Goal: Transaction & Acquisition: Purchase product/service

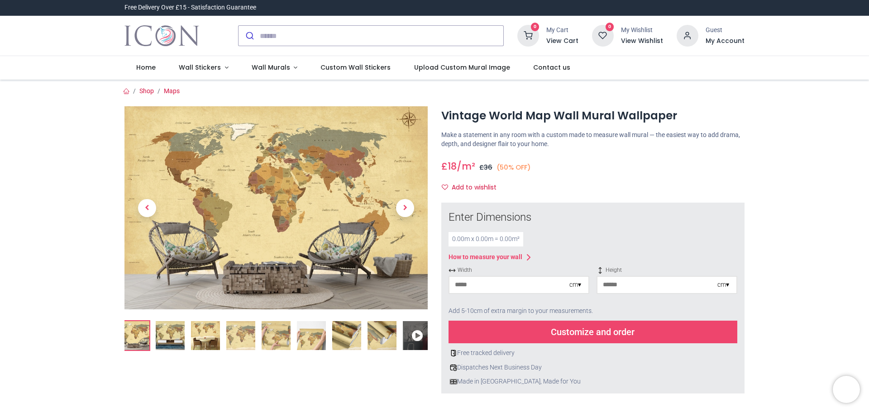
click at [489, 239] on div "0.00 m x 0.00 m = 0.00 m²" at bounding box center [486, 239] width 75 height 14
click at [501, 287] on input "number" at bounding box center [510, 285] width 120 height 16
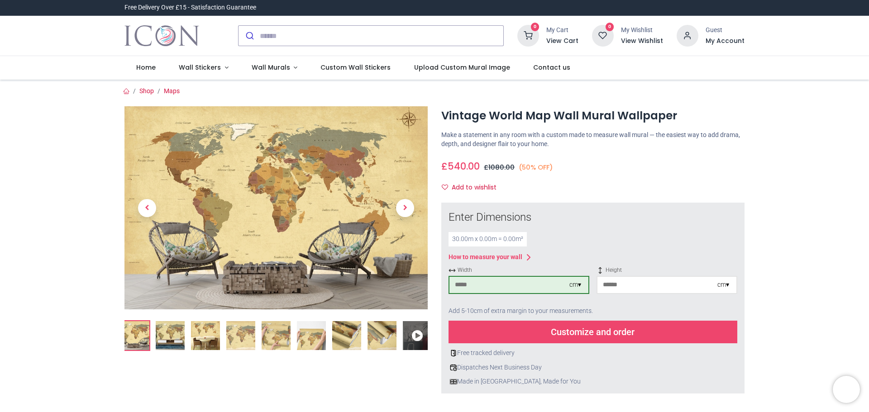
type input "****"
click at [627, 285] on input "number" at bounding box center [658, 285] width 120 height 16
type input "***"
click at [481, 285] on input "****" at bounding box center [510, 285] width 120 height 16
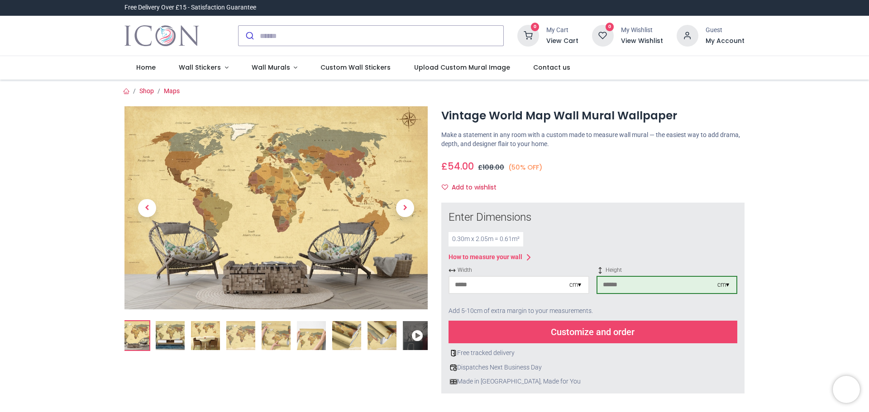
type input "*"
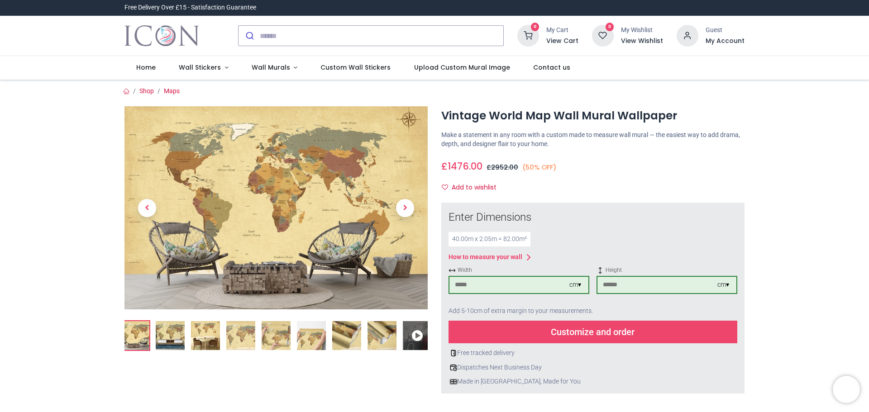
type input "****"
click at [561, 180] on div "£ 1476.00 18.0 /m² GBP £ 2952.00 (50% OFF) £ 36.00 Not Available For Sale Size …" at bounding box center [592, 175] width 303 height 39
click at [579, 287] on div "cm ▾" at bounding box center [576, 285] width 12 height 9
click at [616, 175] on div "£ 1476.00 18.0 /m² GBP £ 2952.00 (50% OFF) £ 36.00 Not Available For Sale Size …" at bounding box center [592, 175] width 303 height 39
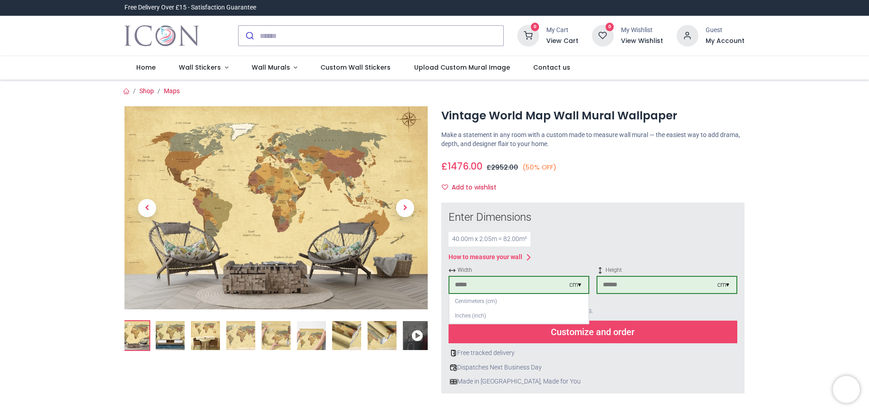
click at [570, 287] on div "cm ▾" at bounding box center [576, 285] width 12 height 9
click at [613, 284] on input "***" at bounding box center [658, 285] width 120 height 16
click at [627, 287] on input "***" at bounding box center [658, 285] width 120 height 16
click at [727, 283] on div "cm ▾" at bounding box center [724, 285] width 12 height 9
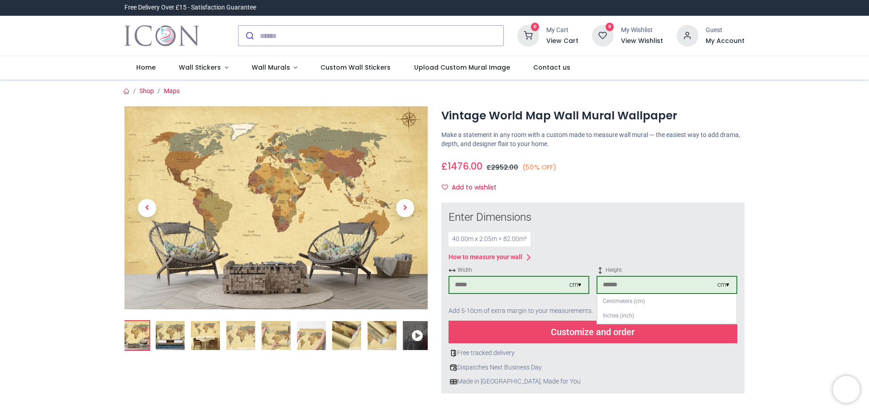
click at [727, 283] on div "cm ▾" at bounding box center [724, 285] width 12 height 9
click at [344, 335] on img at bounding box center [346, 335] width 29 height 29
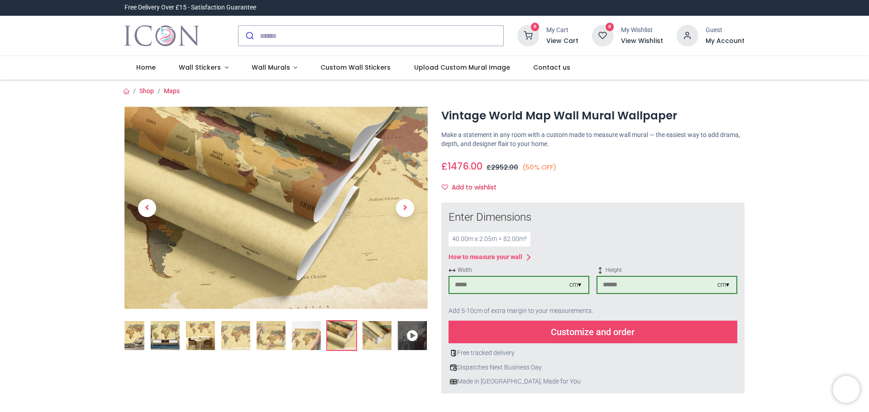
click at [409, 341] on icon at bounding box center [412, 335] width 29 height 29
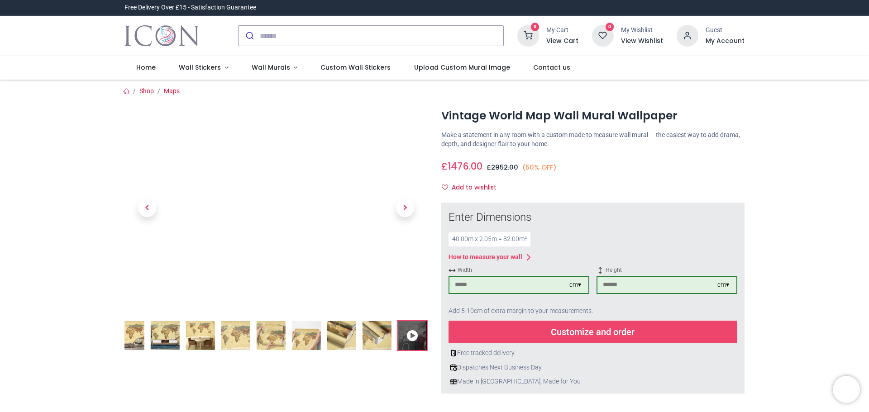
click at [120, 223] on div at bounding box center [276, 351] width 317 height 491
click at [200, 334] on img at bounding box center [200, 335] width 29 height 29
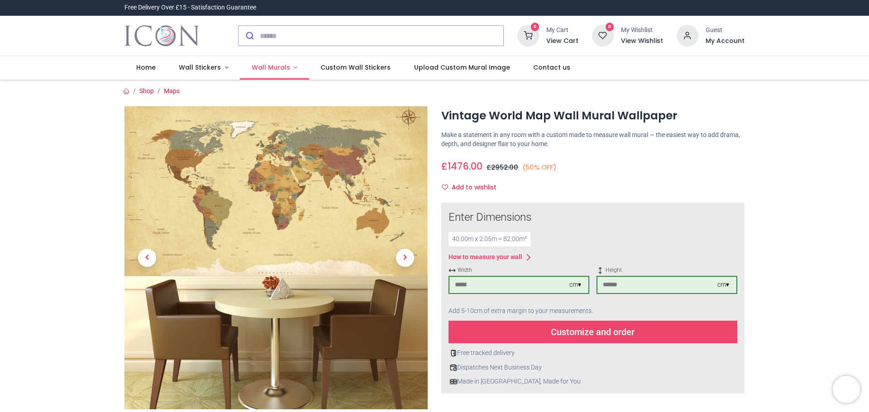
click at [273, 67] on span "Wall Murals" at bounding box center [271, 67] width 38 height 9
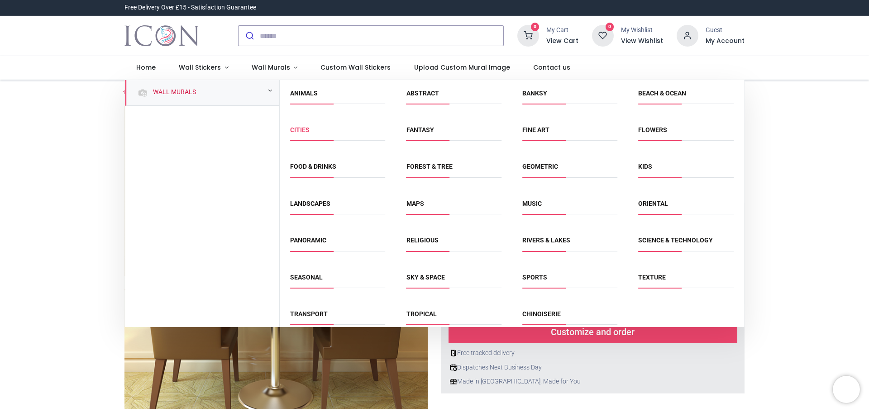
click at [304, 131] on link "Cities" at bounding box center [299, 129] width 19 height 7
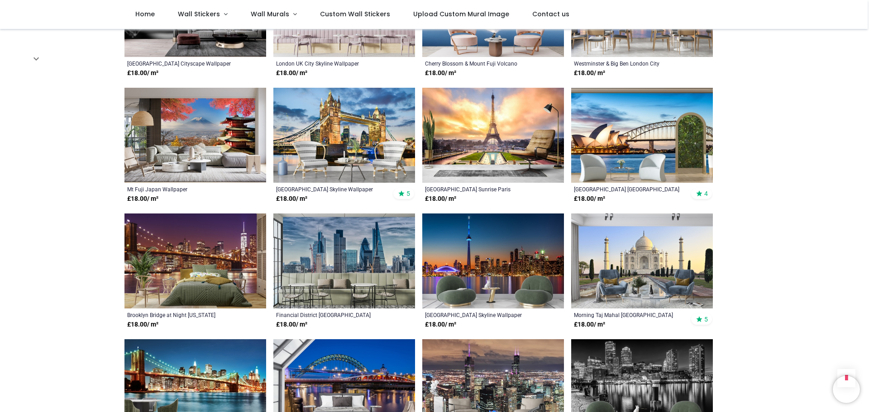
scroll to position [679, 0]
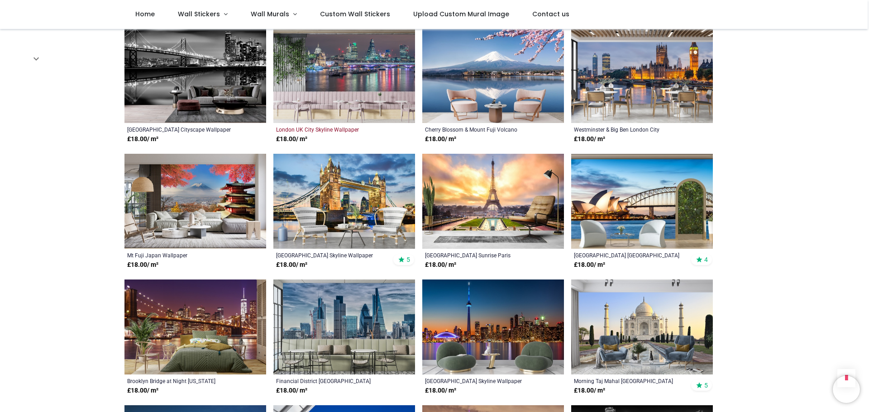
scroll to position [589, 0]
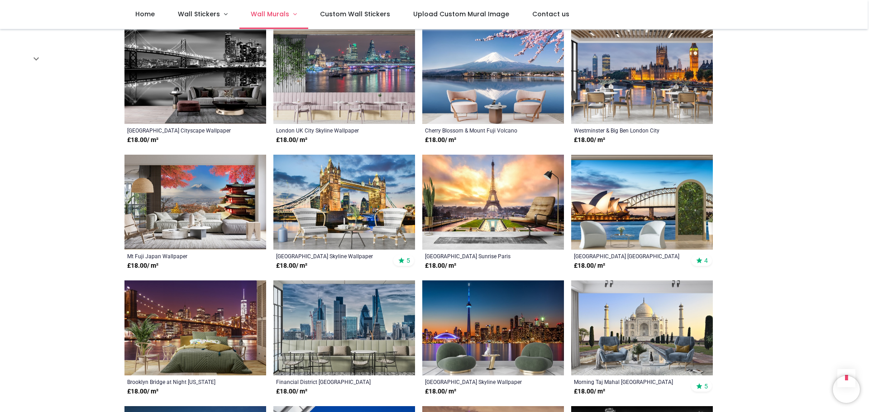
click at [270, 11] on span "Wall Murals" at bounding box center [270, 14] width 38 height 9
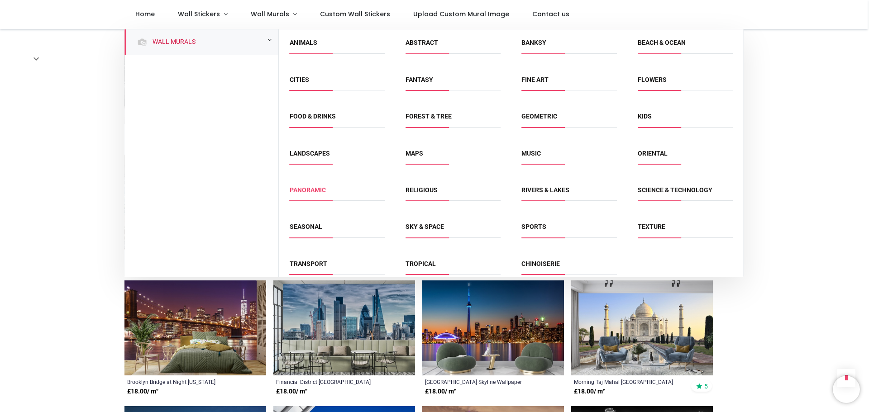
click at [311, 191] on link "Panoramic" at bounding box center [308, 190] width 36 height 7
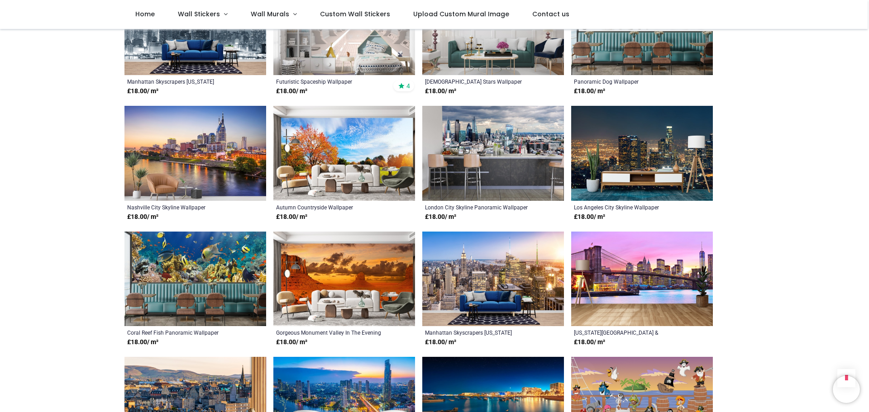
scroll to position [634, 0]
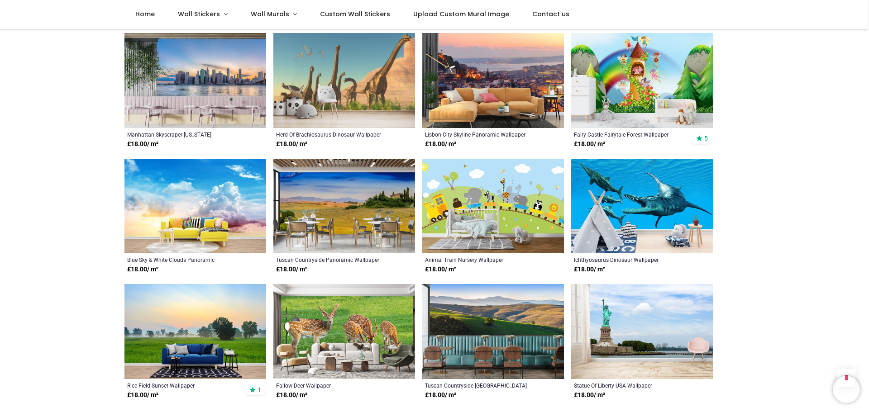
scroll to position [1403, 0]
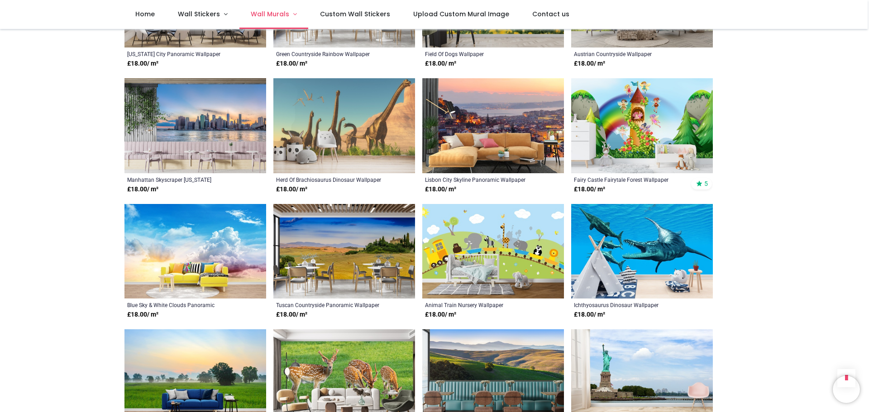
click at [262, 15] on span "Wall Murals" at bounding box center [270, 14] width 38 height 9
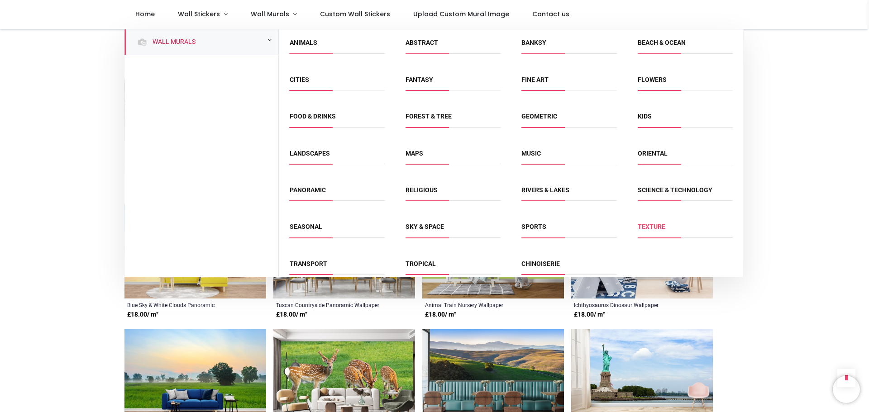
click at [651, 227] on link "Texture" at bounding box center [652, 226] width 28 height 7
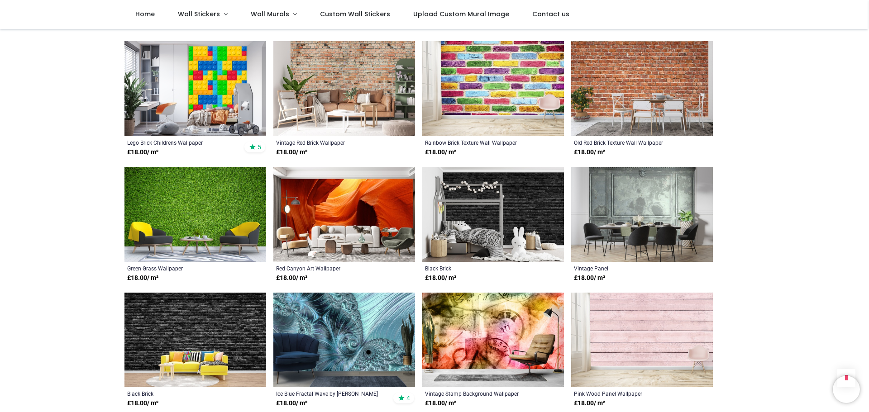
scroll to position [679, 0]
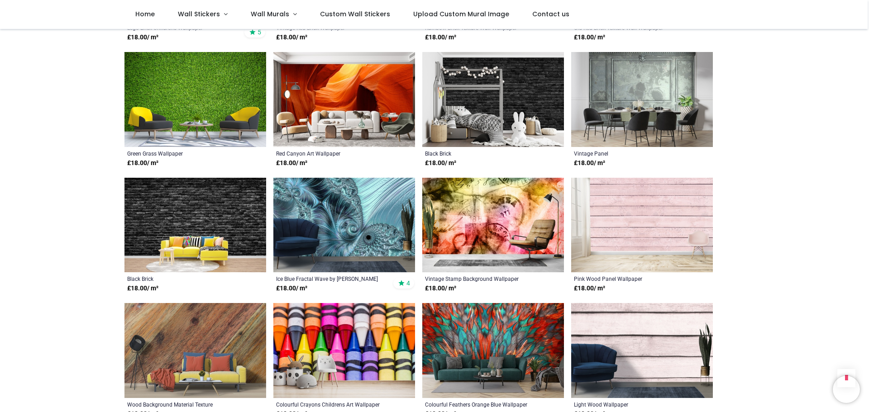
scroll to position [770, 0]
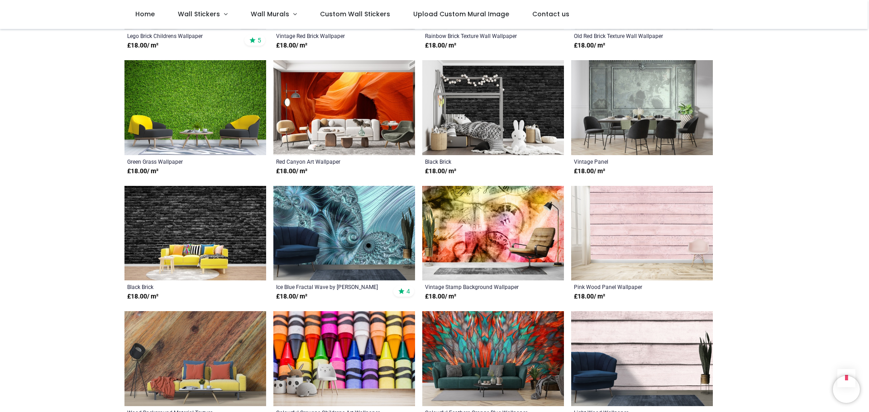
click at [177, 217] on img at bounding box center [195, 233] width 142 height 95
